Goal: Task Accomplishment & Management: Manage account settings

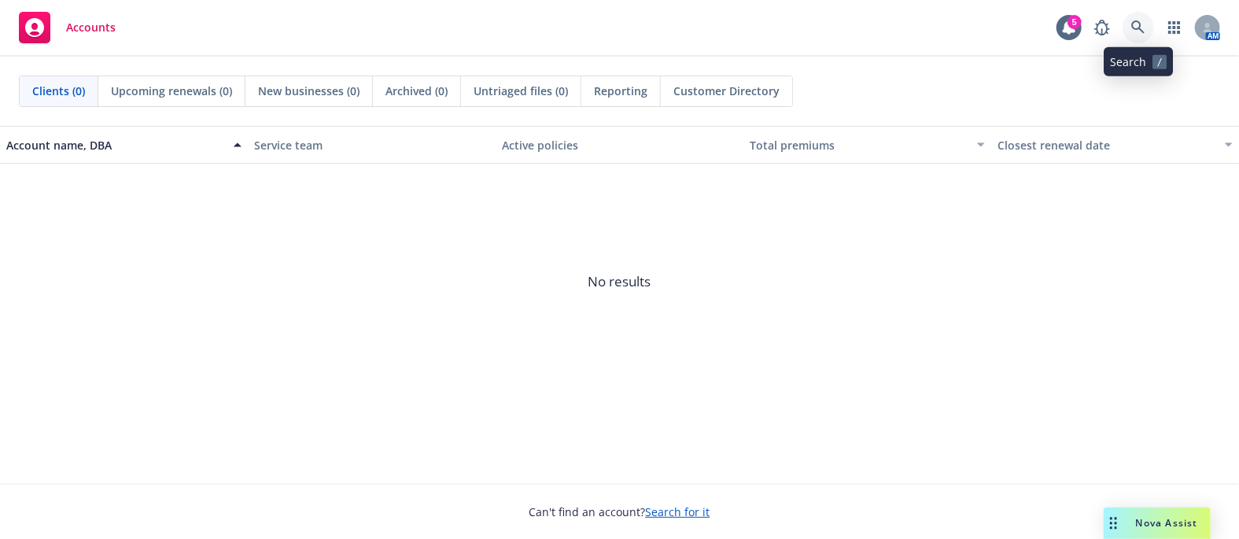
click at [1138, 27] on icon at bounding box center [1138, 27] width 14 height 14
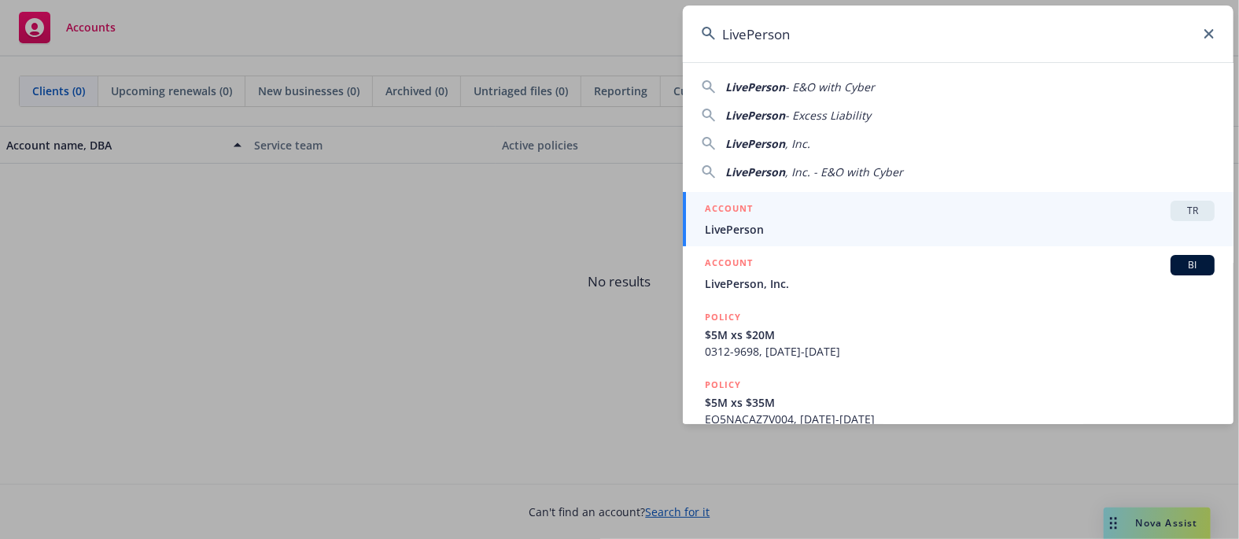
type input "LivePerson"
click at [1171, 206] on div "TR" at bounding box center [1193, 211] width 44 height 20
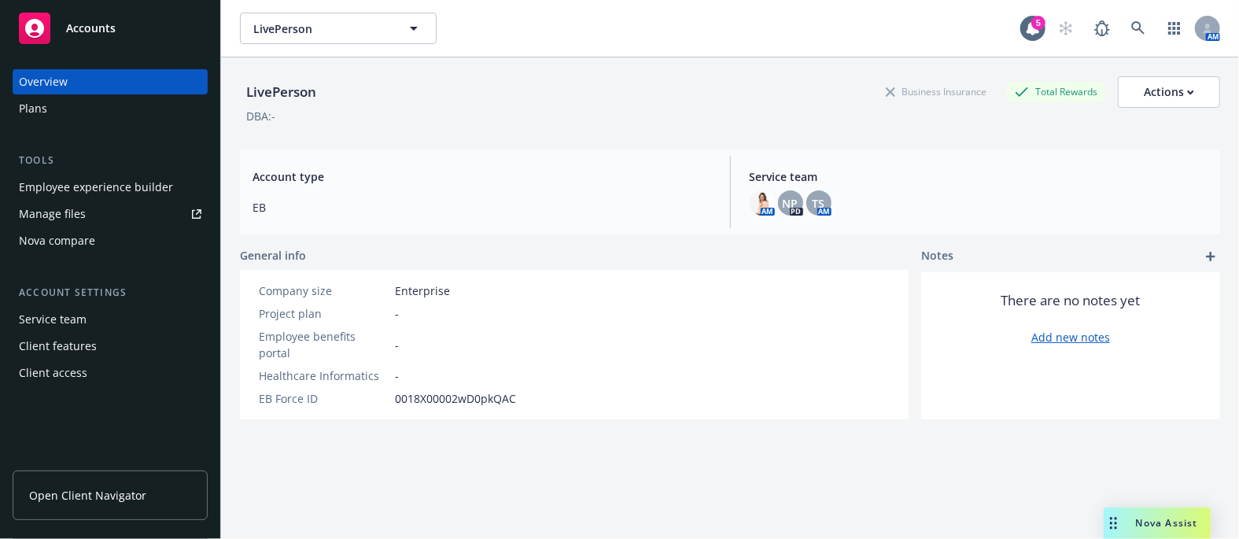
click at [29, 113] on div "Plans" at bounding box center [33, 108] width 28 height 25
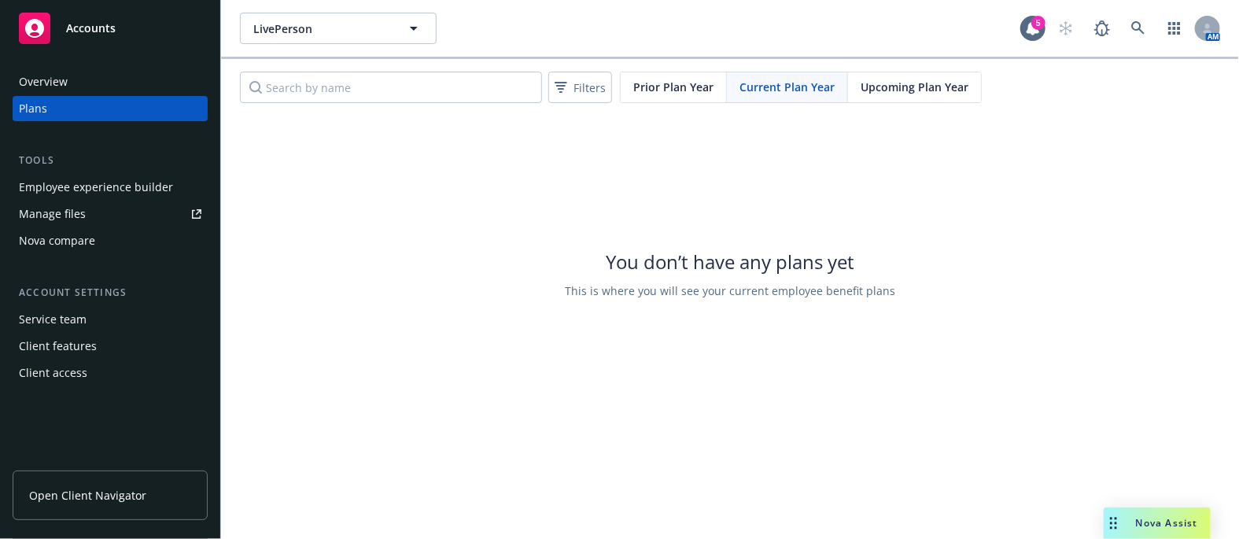
click at [888, 93] on span "Upcoming Plan Year" at bounding box center [915, 87] width 108 height 17
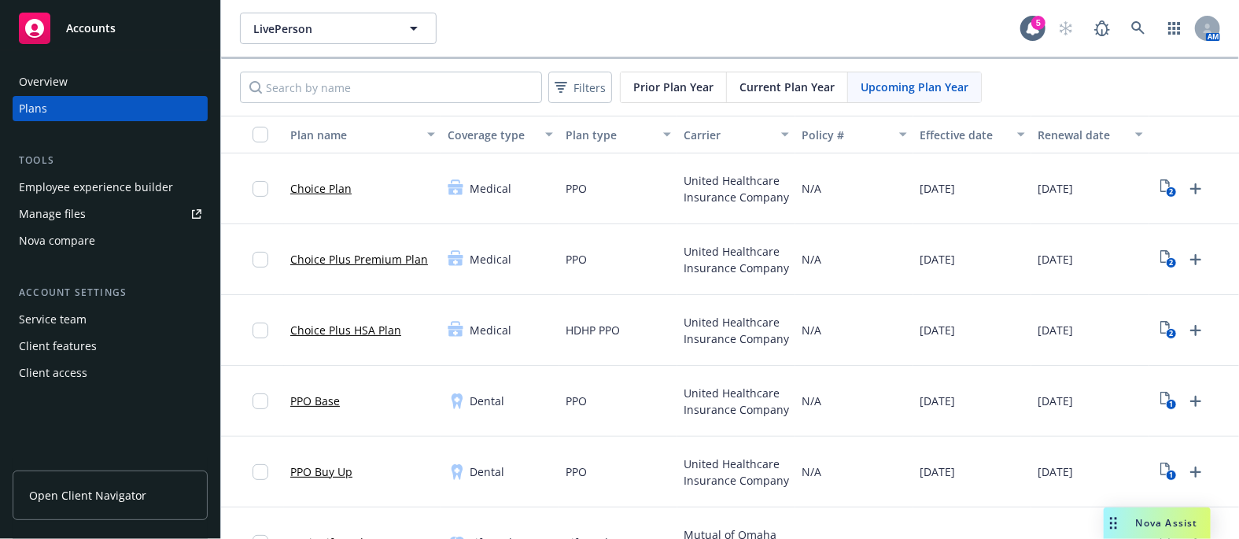
scroll to position [98, 0]
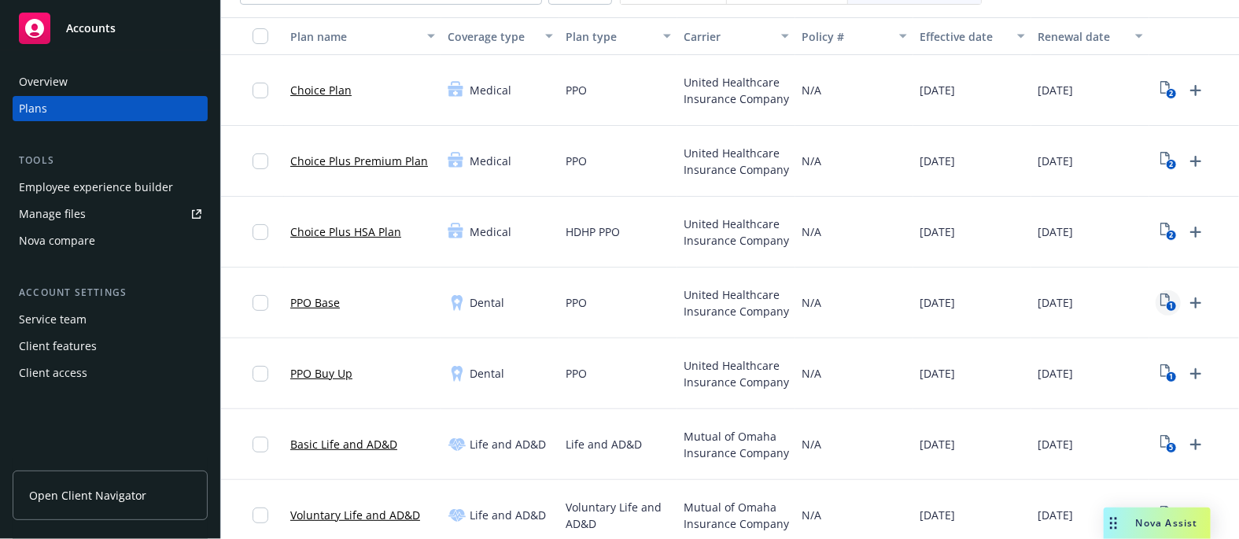
click at [1165, 302] on icon "1" at bounding box center [1168, 302] width 17 height 18
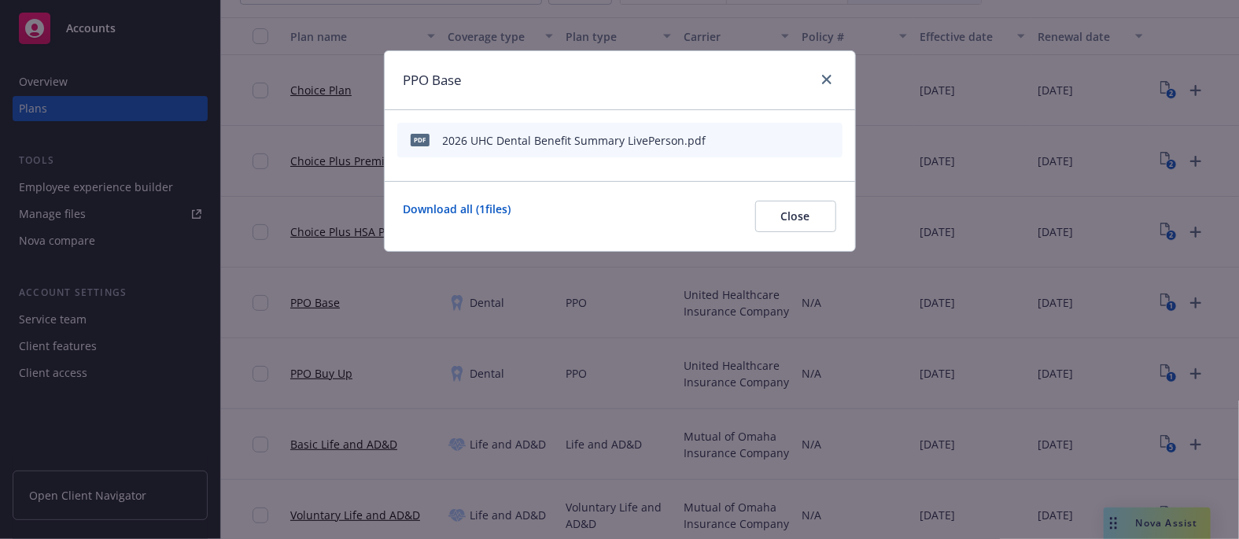
click at [801, 141] on icon "preview file" at bounding box center [802, 139] width 14 height 11
click at [824, 82] on icon "close" at bounding box center [826, 79] width 9 height 9
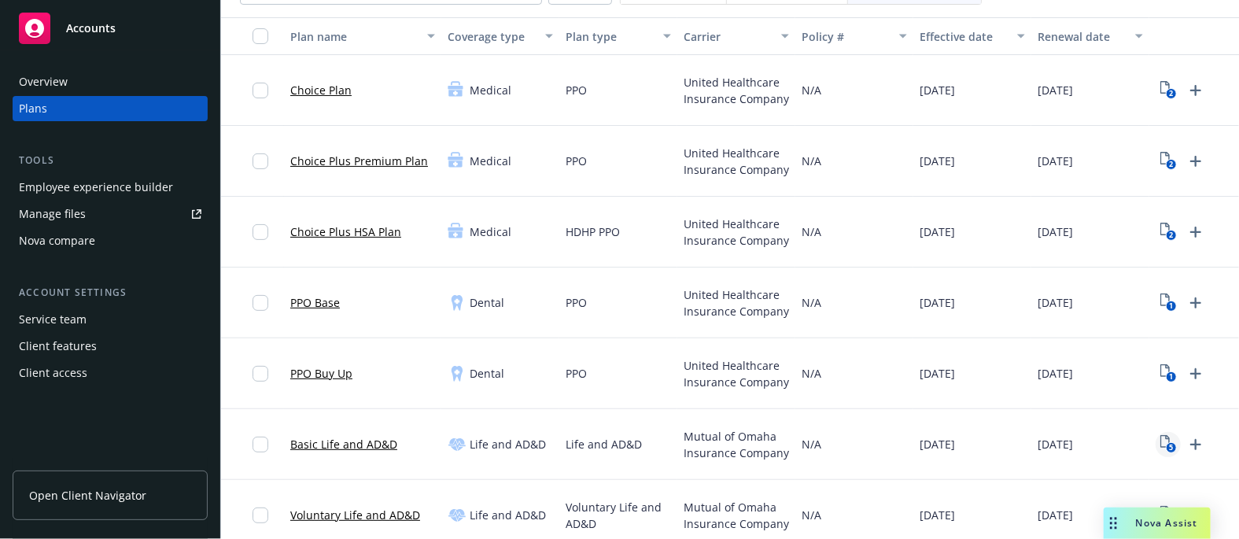
click at [1168, 437] on icon "View Plan Documents" at bounding box center [1164, 441] width 9 height 13
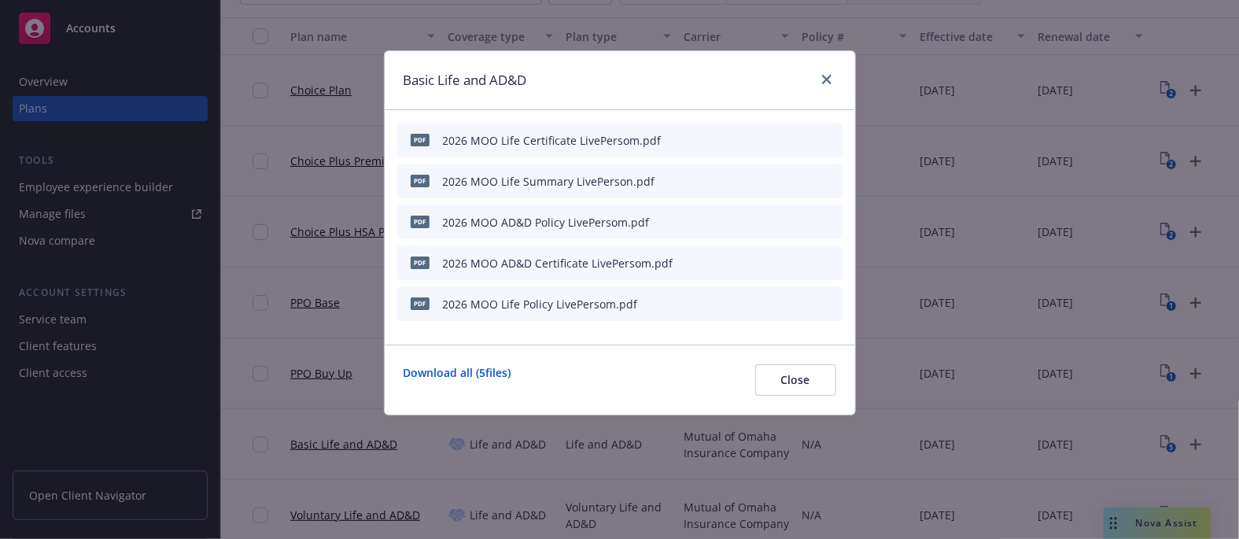
click at [807, 182] on icon "preview file" at bounding box center [802, 180] width 14 height 11
click at [822, 81] on icon "close" at bounding box center [826, 79] width 9 height 9
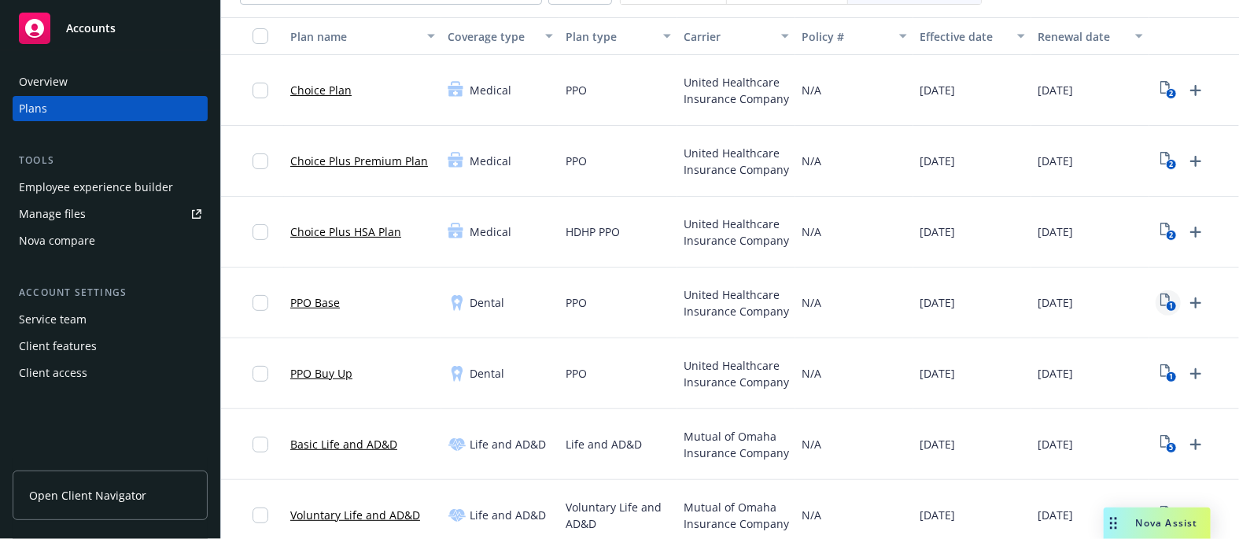
click at [1169, 305] on text "1" at bounding box center [1171, 306] width 4 height 10
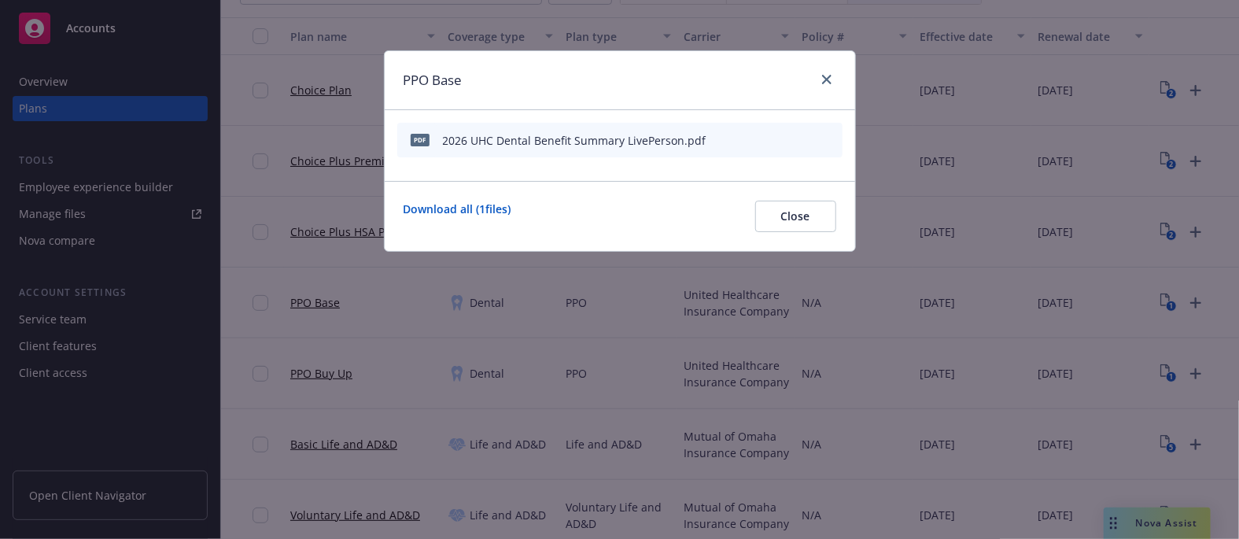
click at [828, 142] on icon "archive file" at bounding box center [828, 139] width 11 height 13
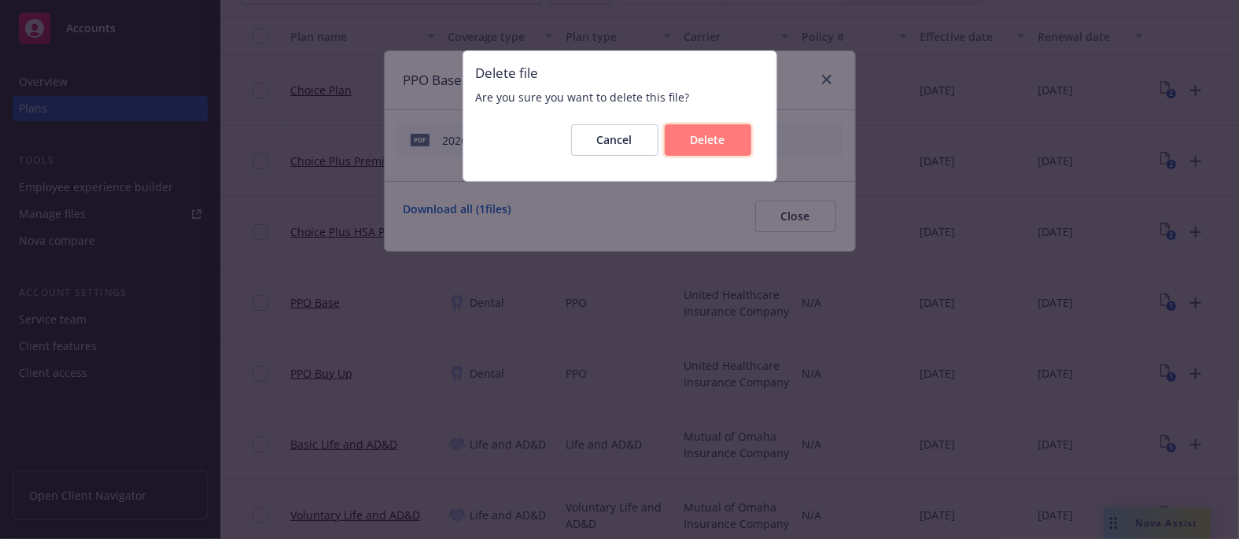
click at [726, 144] on button "Delete" at bounding box center [708, 139] width 87 height 31
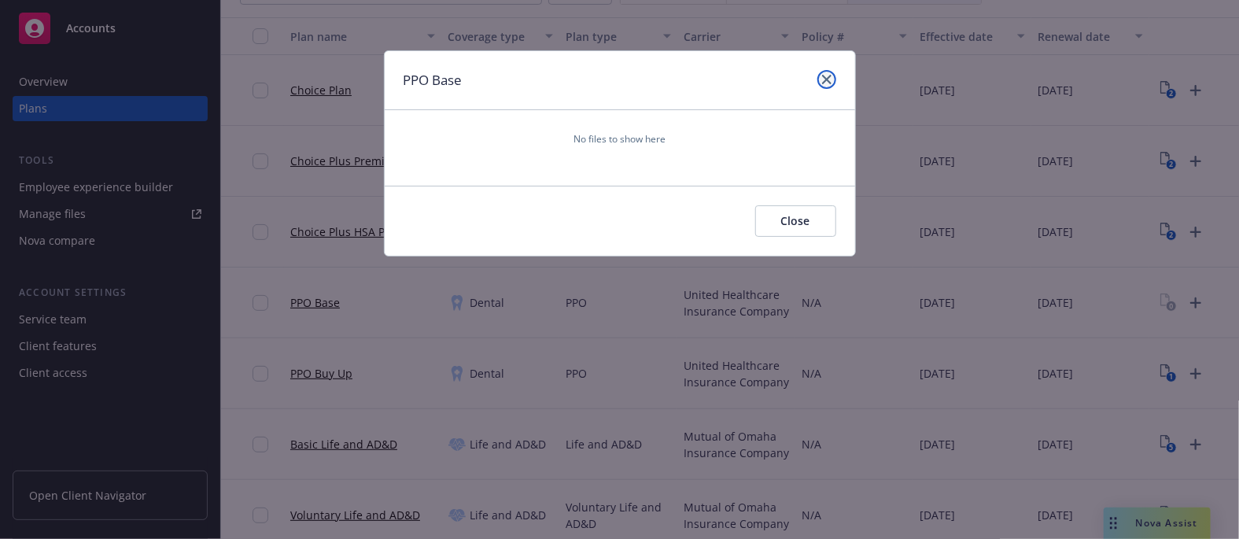
click at [825, 79] on icon "close" at bounding box center [826, 79] width 9 height 9
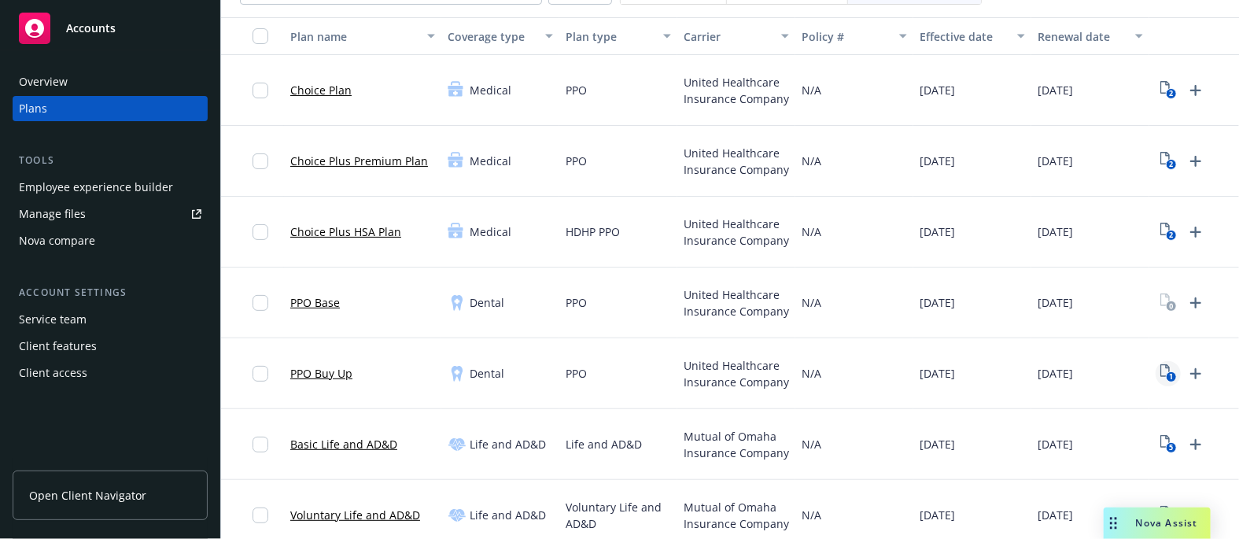
click at [1173, 380] on rect "View Plan Documents" at bounding box center [1171, 377] width 10 height 10
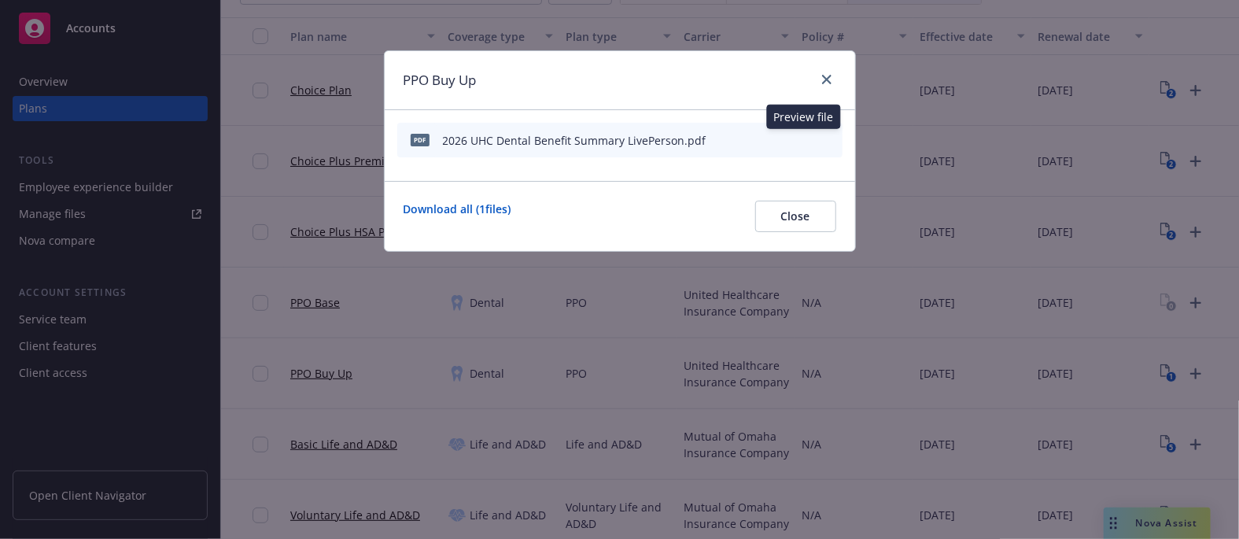
click at [800, 137] on icon "preview file" at bounding box center [802, 139] width 14 height 11
click at [828, 133] on icon "archive file" at bounding box center [828, 139] width 13 height 13
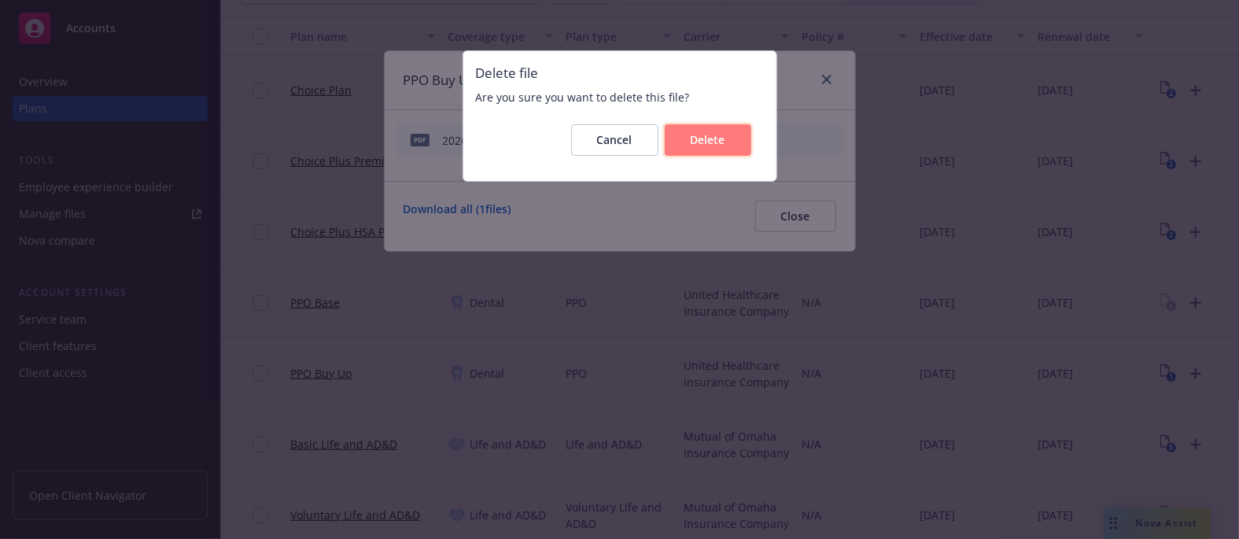
click at [733, 148] on button "Delete" at bounding box center [708, 139] width 87 height 31
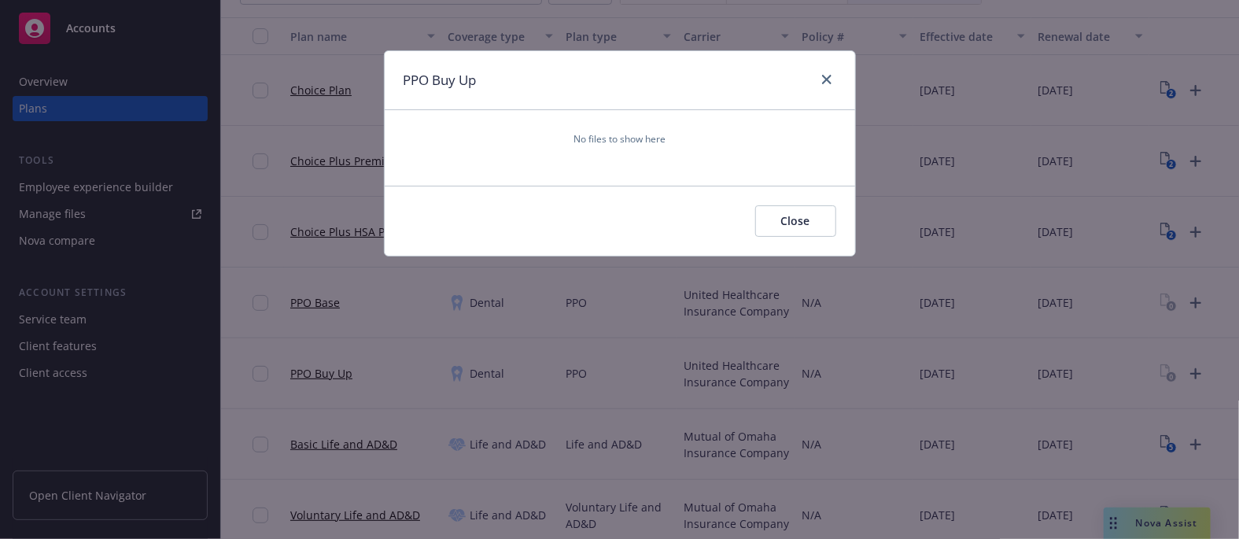
click at [836, 83] on div at bounding box center [823, 80] width 25 height 20
click at [829, 82] on icon "close" at bounding box center [826, 79] width 9 height 9
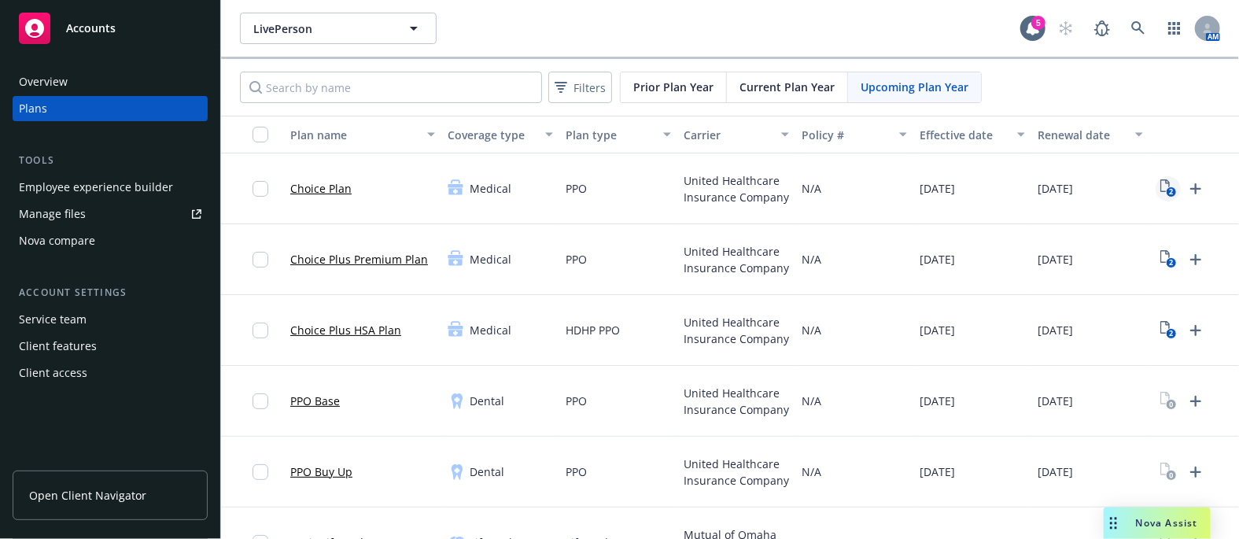
click at [1172, 194] on text "2" at bounding box center [1171, 192] width 4 height 10
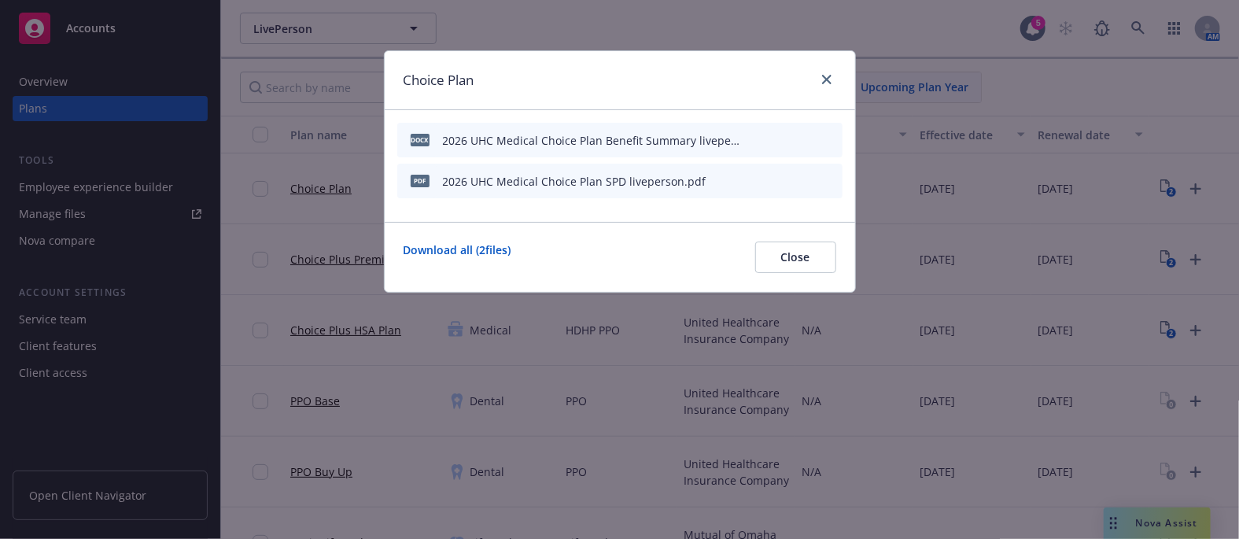
click at [801, 143] on icon "preview file" at bounding box center [802, 139] width 14 height 11
click at [803, 139] on icon "preview file" at bounding box center [802, 139] width 14 height 11
click at [777, 185] on button at bounding box center [778, 181] width 13 height 17
click at [800, 180] on icon "preview file" at bounding box center [802, 180] width 14 height 11
click at [831, 77] on icon "close" at bounding box center [826, 79] width 9 height 9
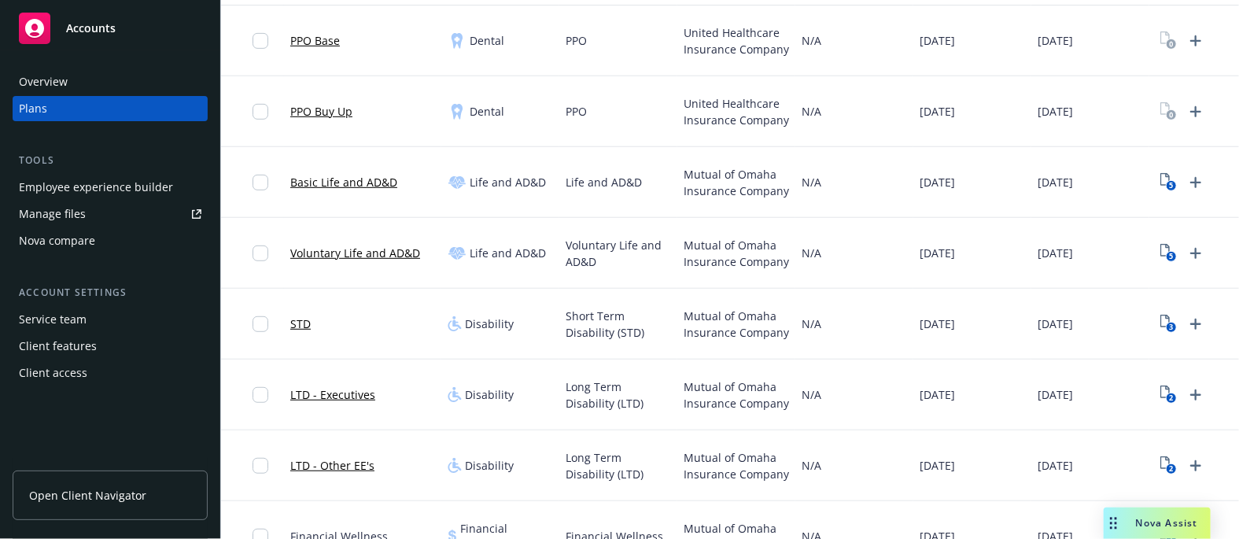
scroll to position [352, 0]
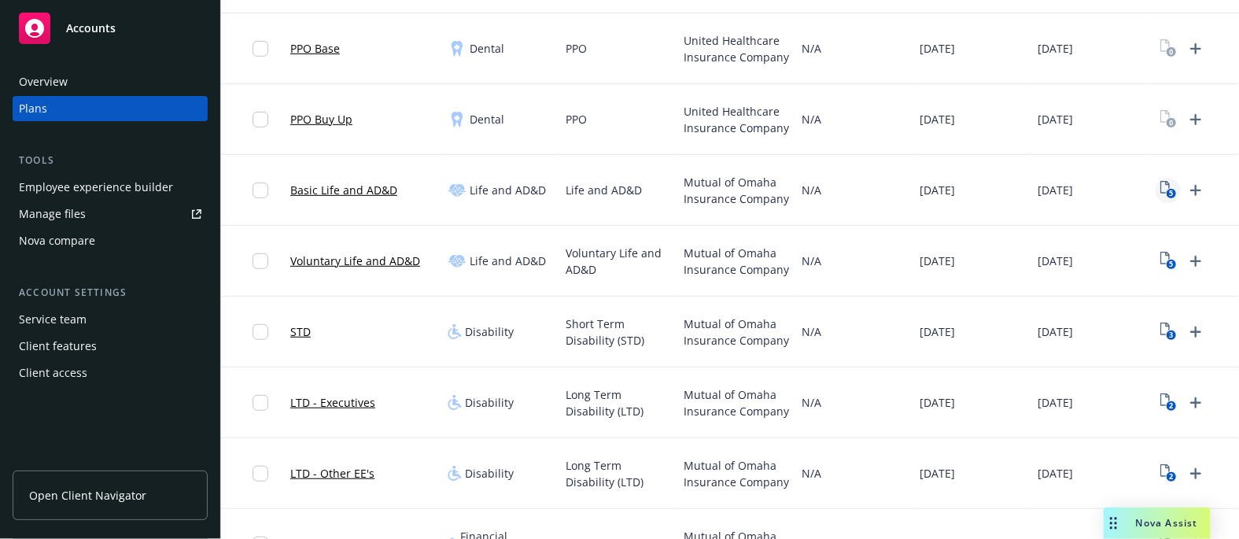
click at [1166, 194] on rect "View Plan Documents" at bounding box center [1171, 194] width 10 height 10
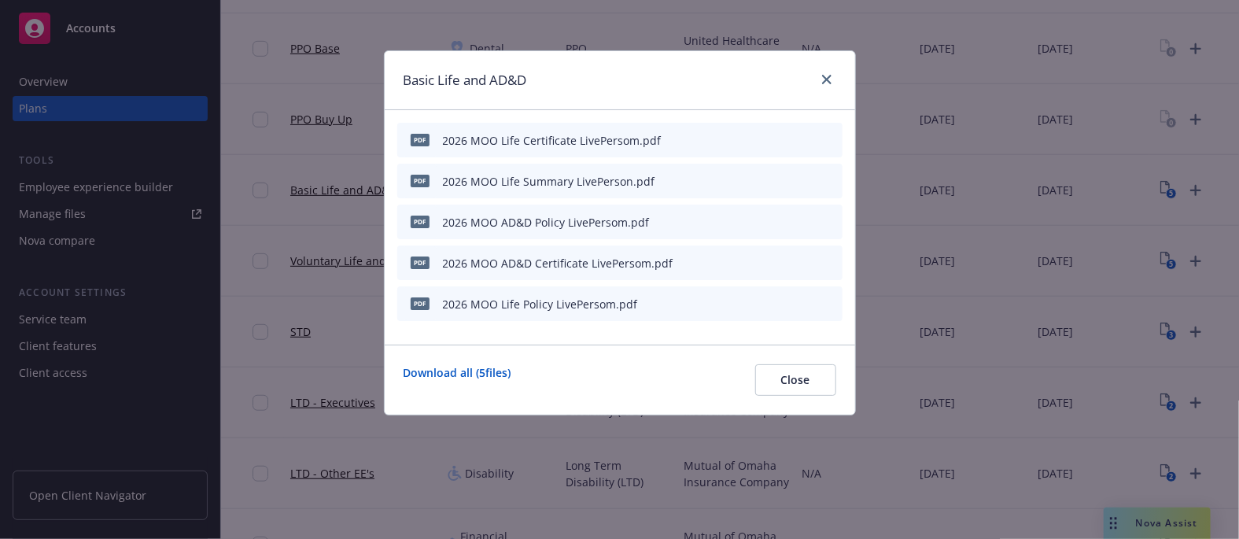
click at [804, 181] on icon "preview file" at bounding box center [802, 180] width 14 height 11
click at [826, 82] on icon "close" at bounding box center [826, 79] width 9 height 9
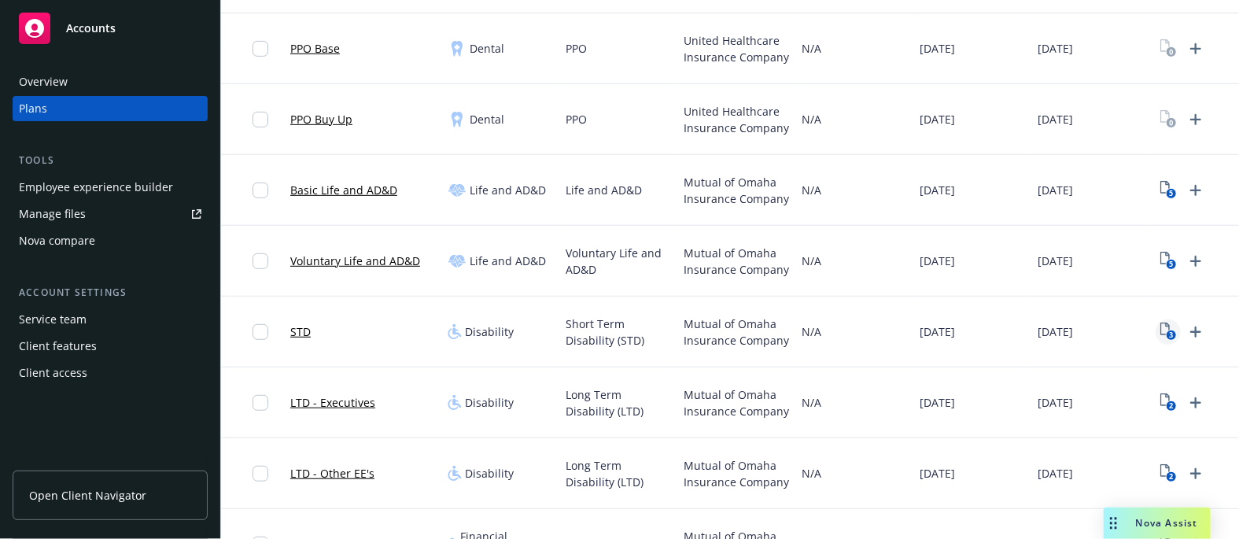
click at [1169, 330] on text "3" at bounding box center [1171, 335] width 4 height 10
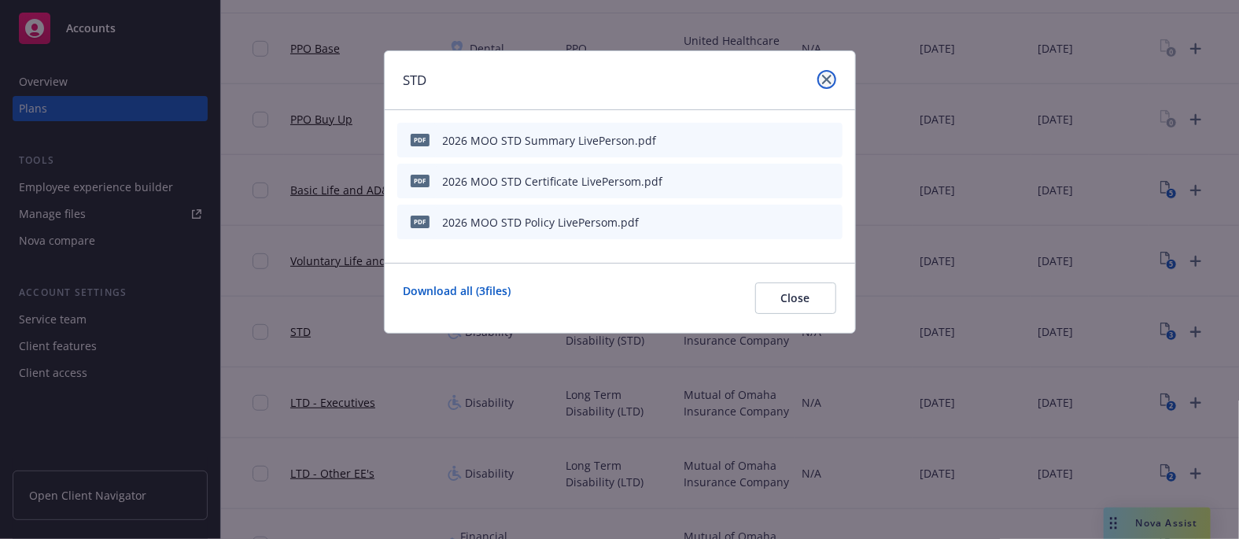
click at [835, 80] on link "close" at bounding box center [826, 79] width 19 height 19
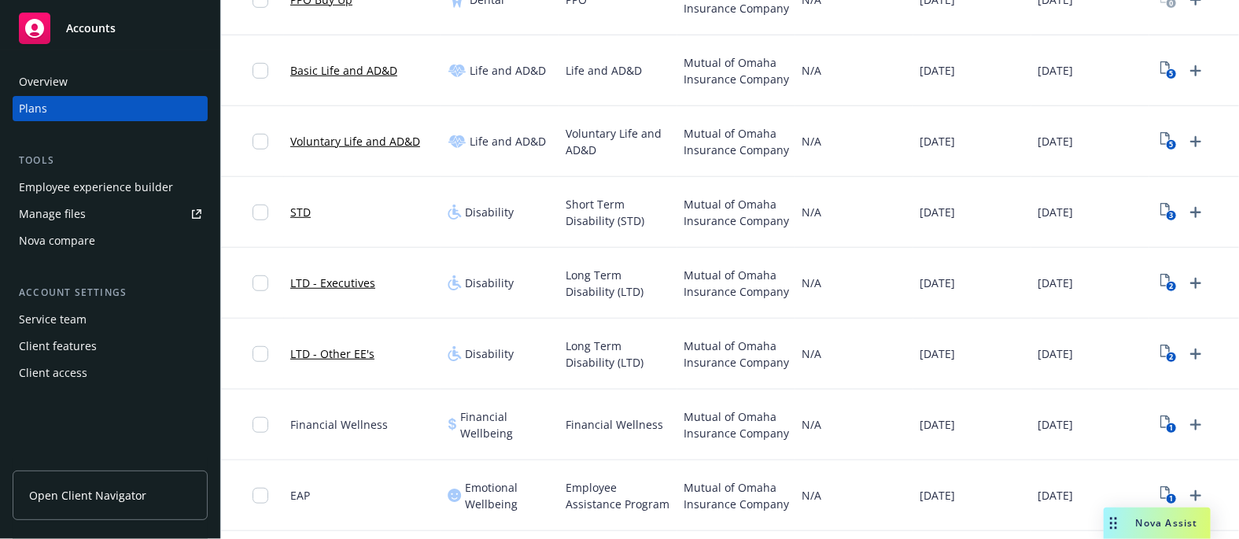
scroll to position [549, 0]
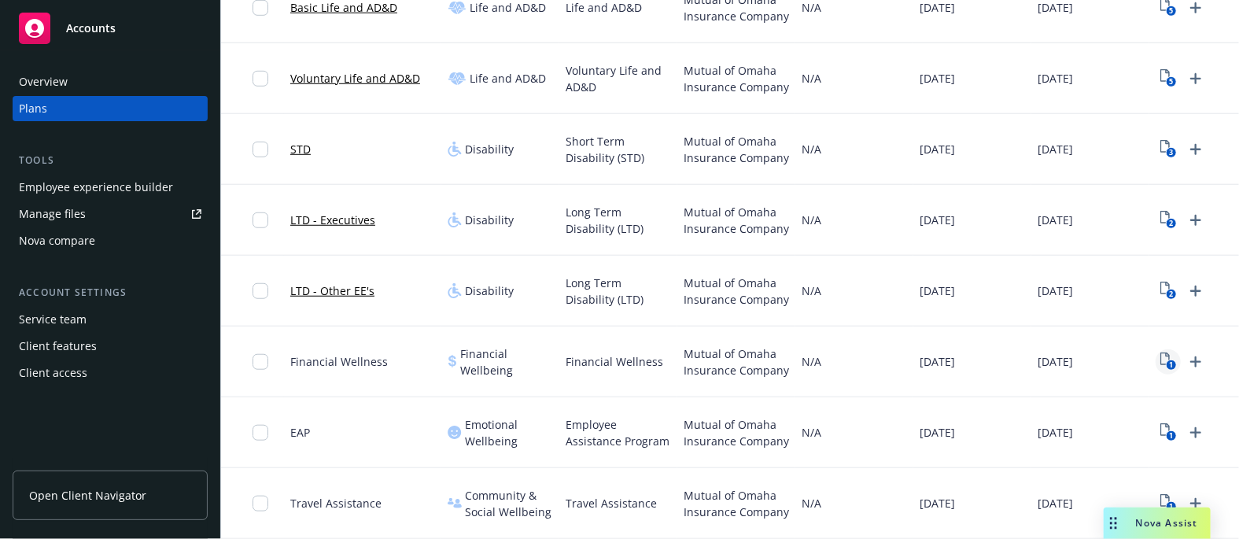
click at [1166, 352] on icon "1" at bounding box center [1168, 361] width 17 height 18
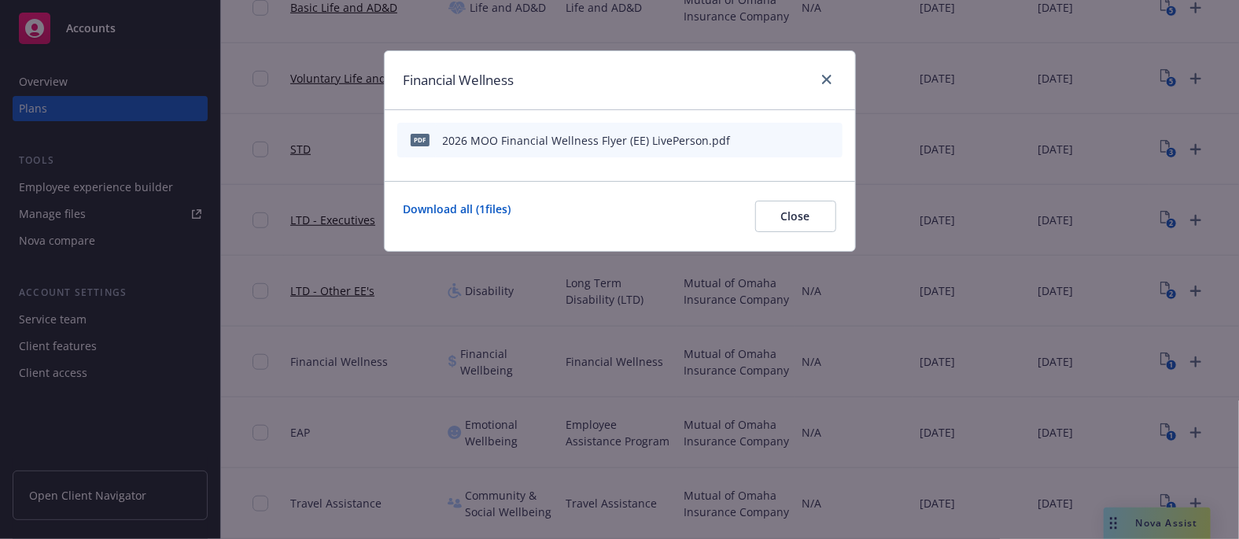
click at [799, 142] on icon "preview file" at bounding box center [802, 139] width 14 height 11
click at [822, 75] on icon "close" at bounding box center [826, 79] width 9 height 9
